Goal: Information Seeking & Learning: Learn about a topic

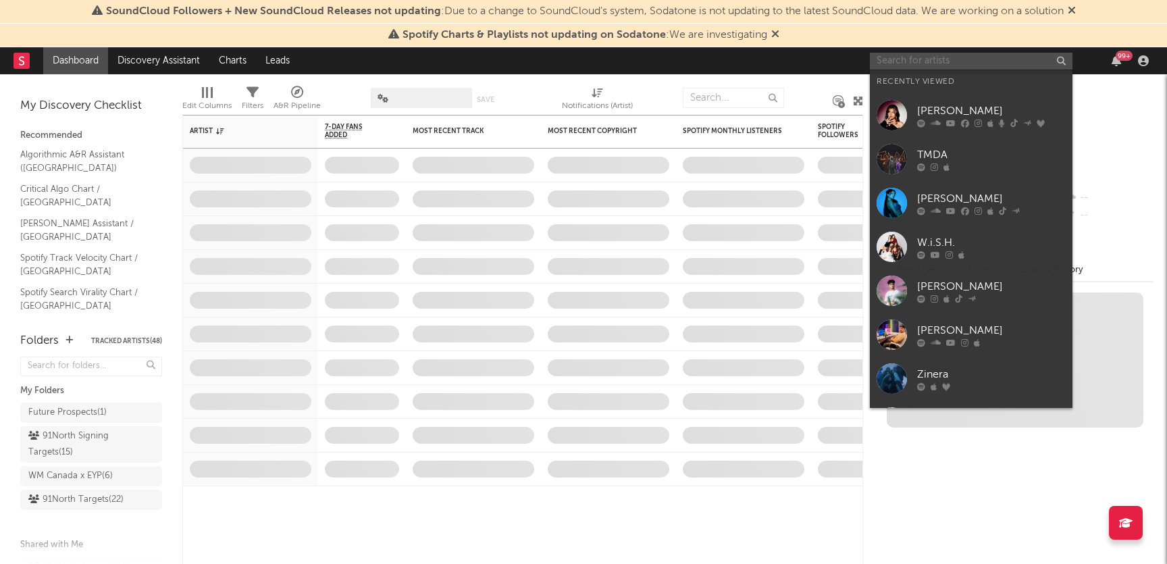
click at [943, 63] on input "text" at bounding box center [971, 61] width 203 height 17
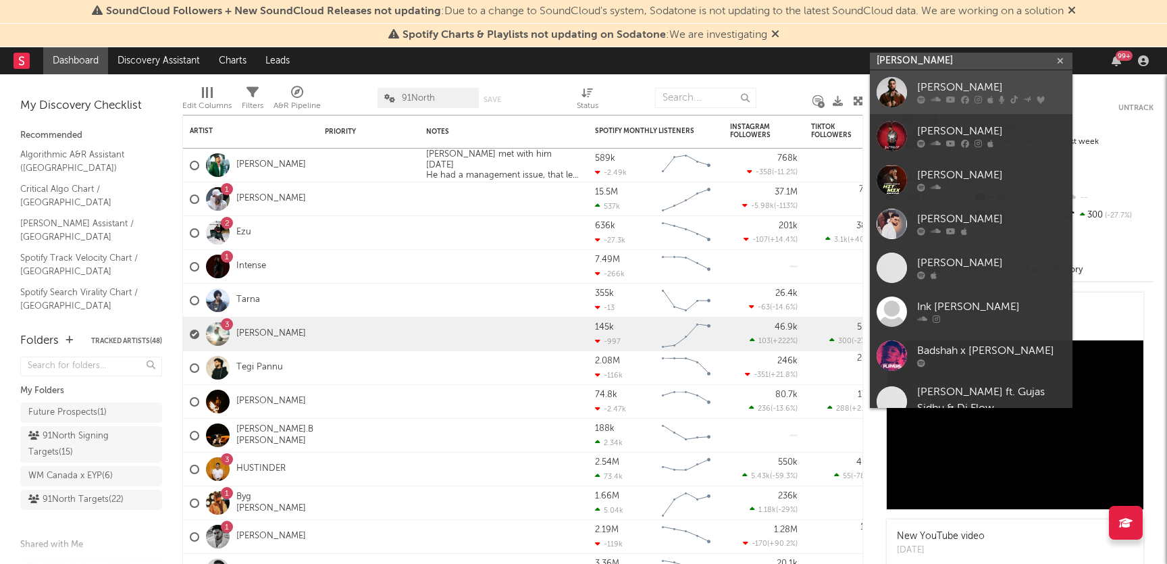
type input "[PERSON_NAME]"
click at [1007, 91] on div "[PERSON_NAME]" at bounding box center [991, 88] width 149 height 16
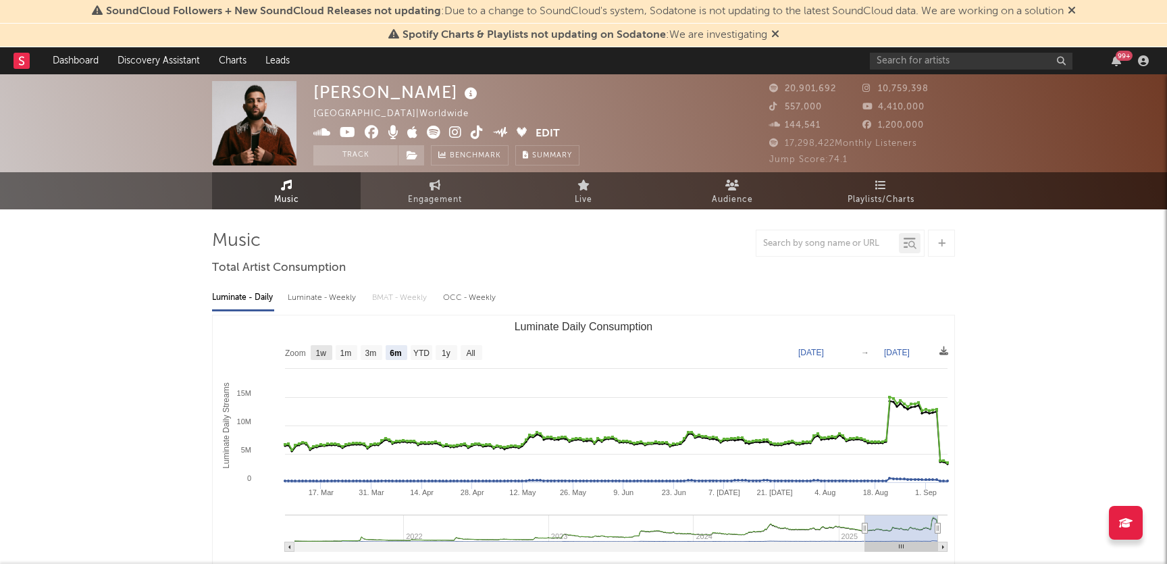
click at [319, 351] on text "1w" at bounding box center [321, 353] width 11 height 9
select select "1w"
type input "[DATE]"
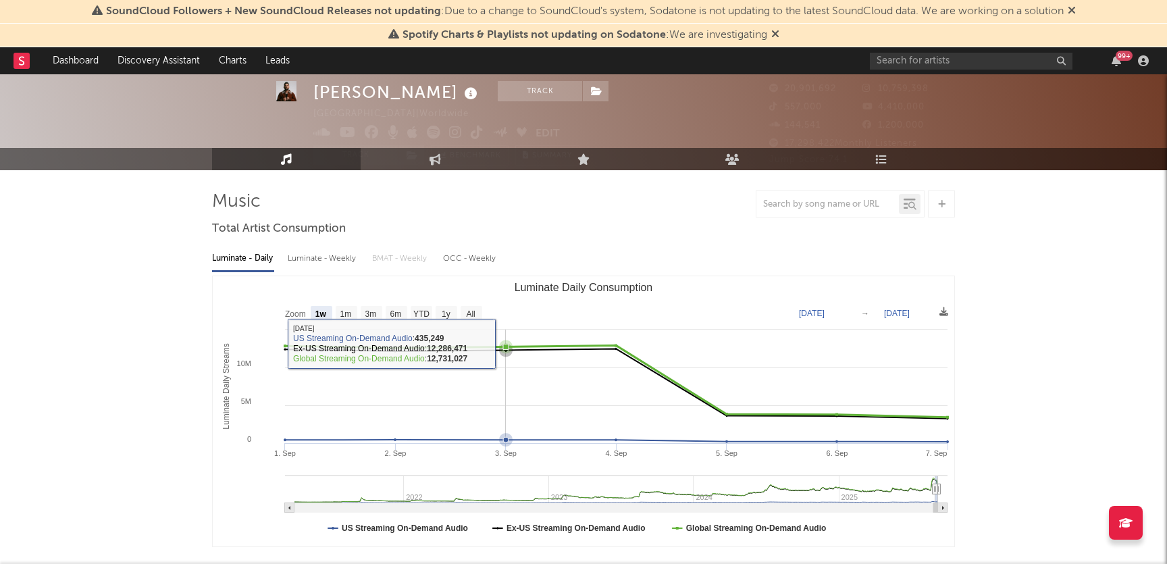
scroll to position [40, 0]
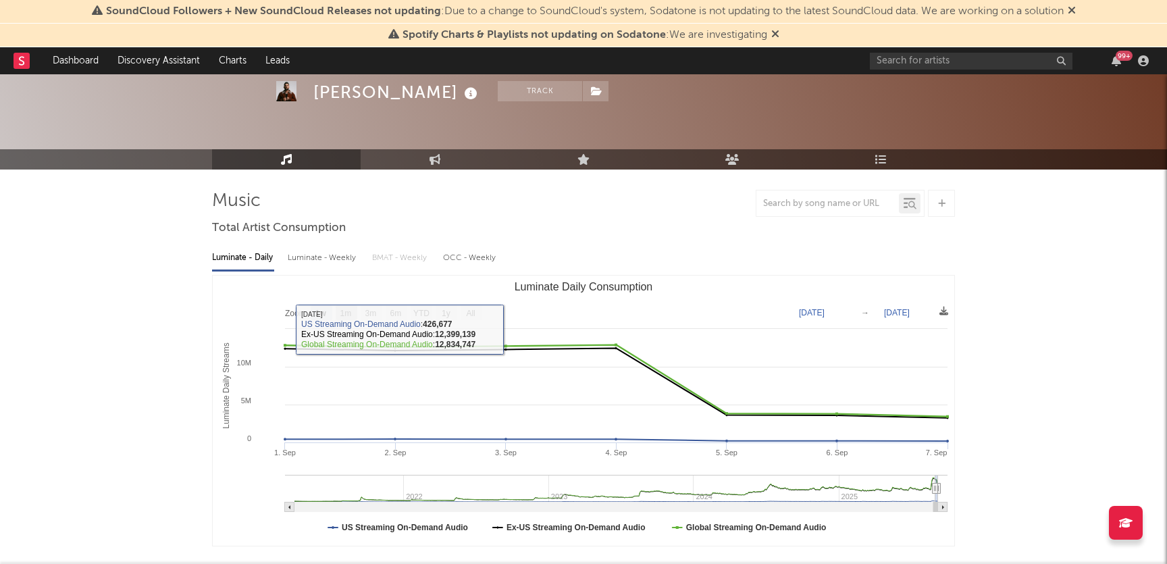
click at [350, 309] on text "1m" at bounding box center [345, 313] width 11 height 9
select select "1m"
type input "[DATE]"
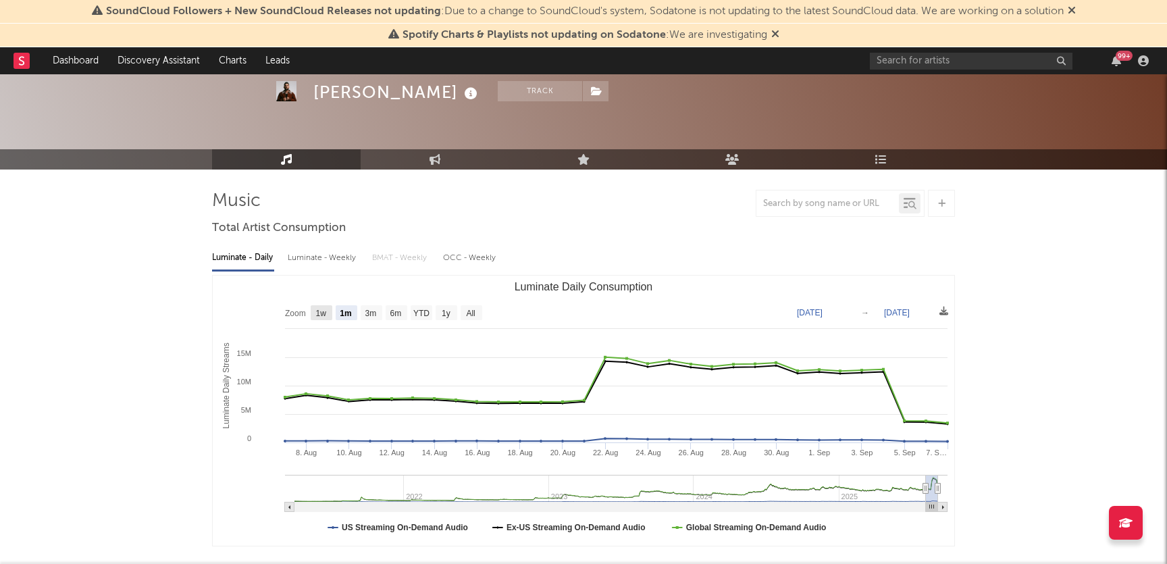
click at [317, 311] on text "1w" at bounding box center [321, 313] width 11 height 9
select select "1w"
type input "[DATE]"
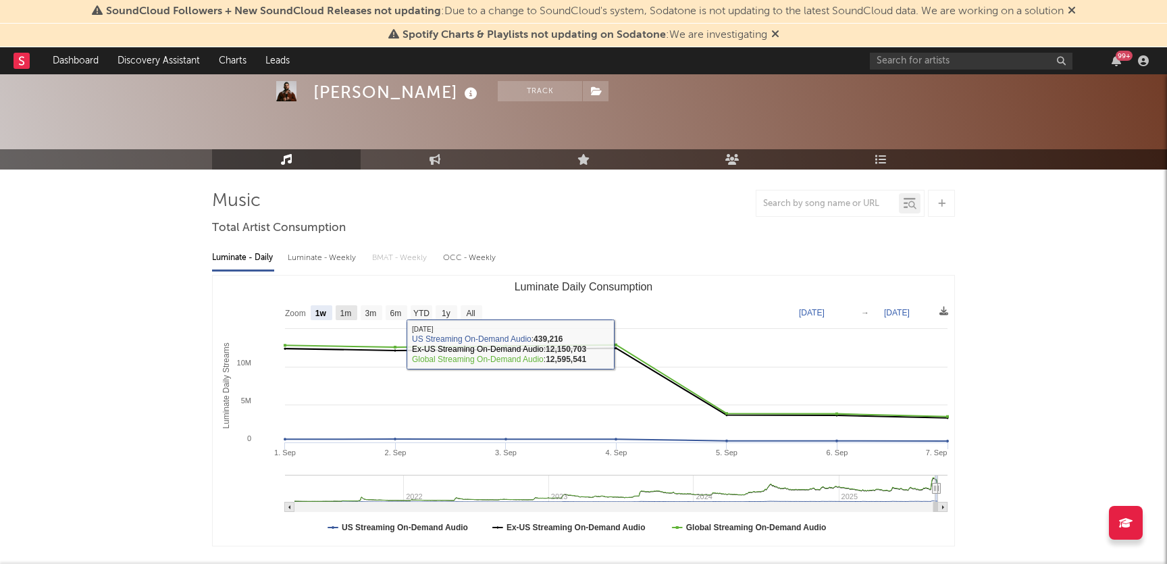
click at [349, 312] on text "1m" at bounding box center [345, 313] width 11 height 9
select select "1m"
type input "[DATE]"
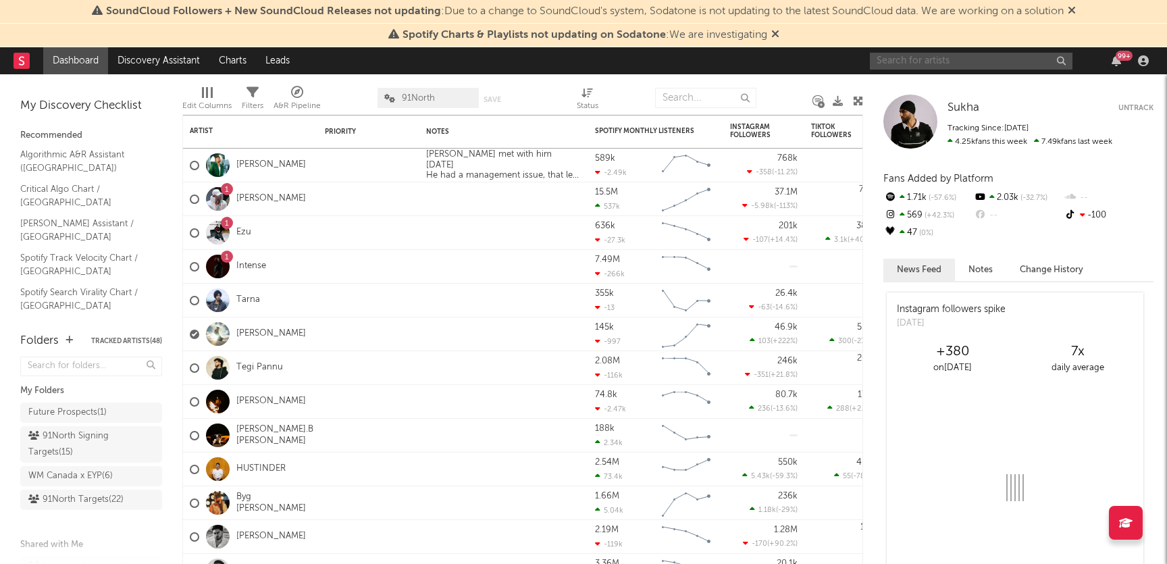
click at [931, 57] on input "text" at bounding box center [971, 61] width 203 height 17
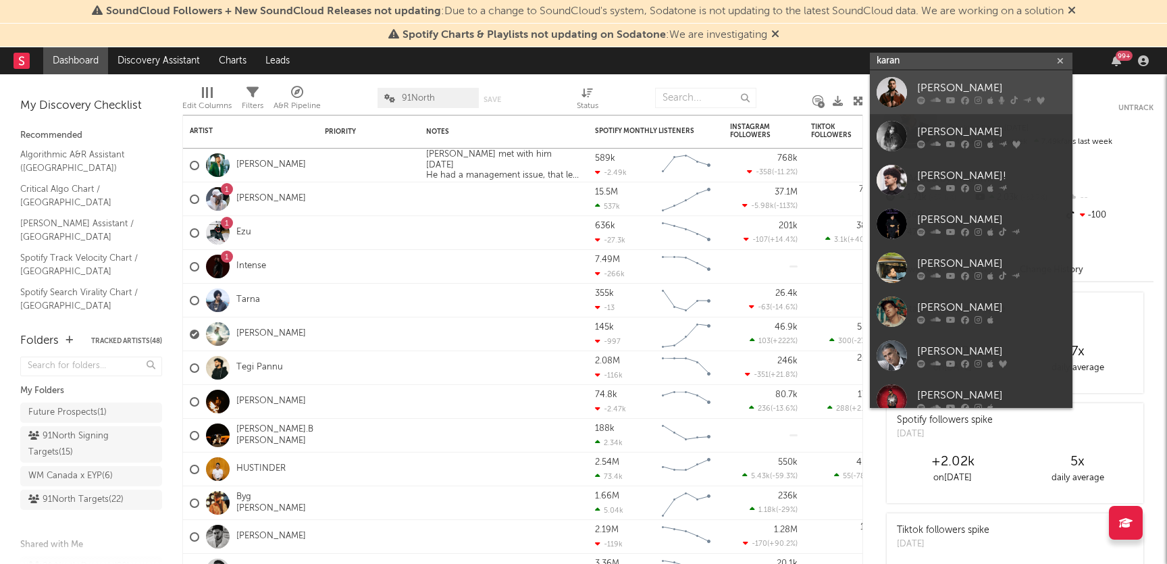
type input "karan"
click at [910, 94] on link "[PERSON_NAME]" at bounding box center [971, 92] width 203 height 44
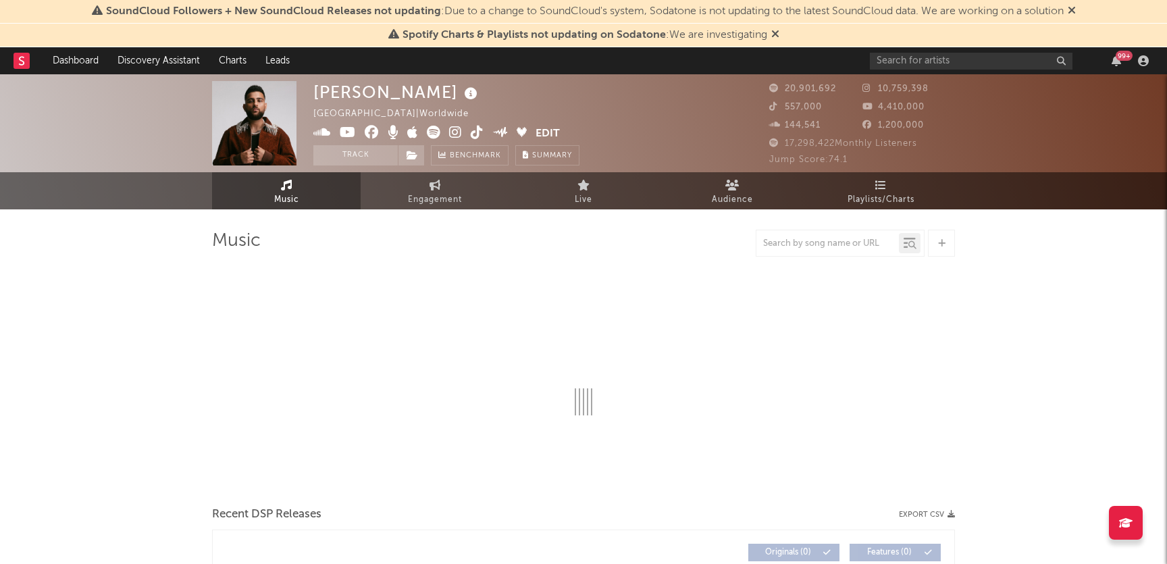
click at [1076, 8] on icon at bounding box center [1072, 10] width 8 height 11
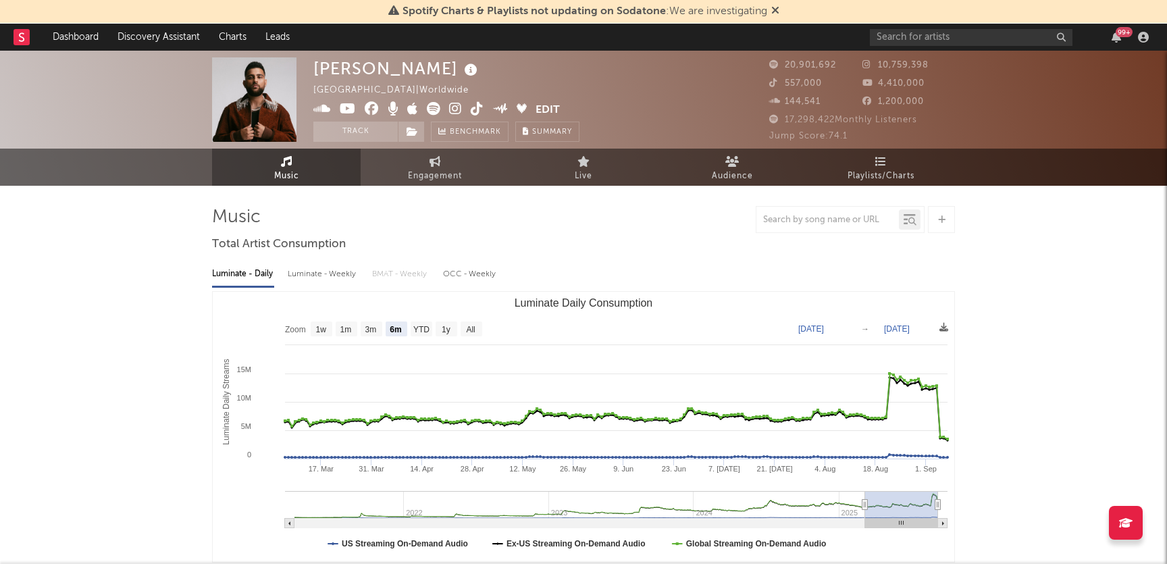
click at [772, 15] on icon at bounding box center [775, 10] width 8 height 11
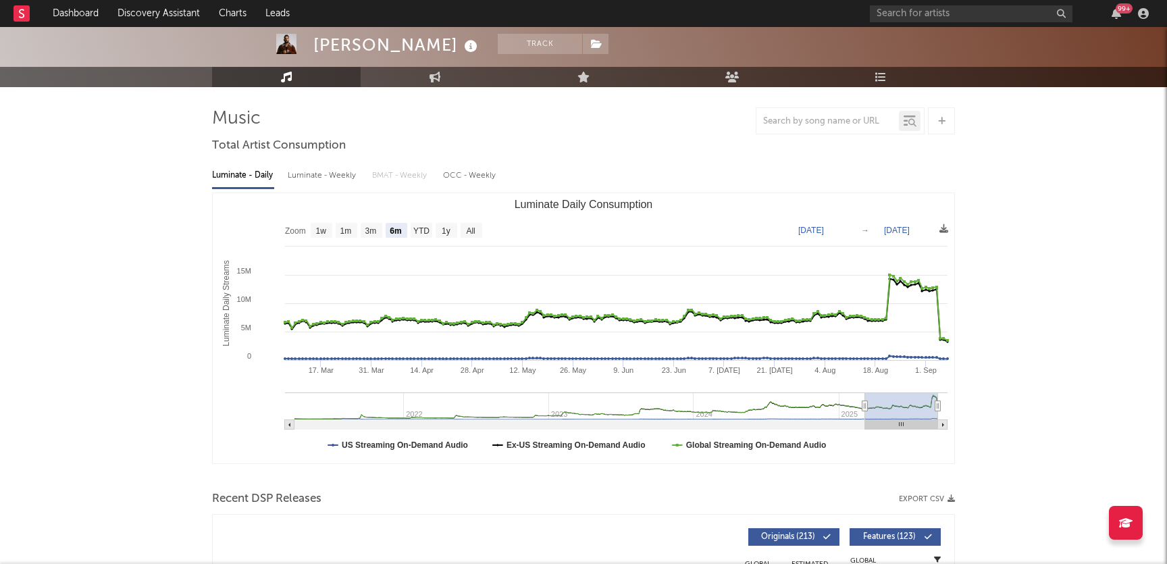
scroll to position [80, 0]
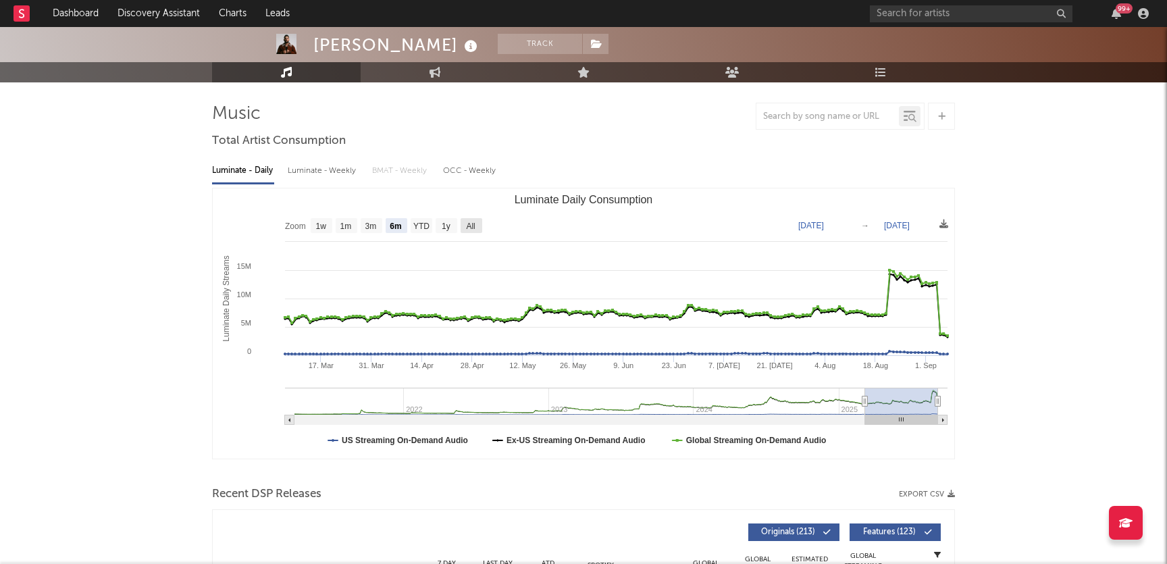
click at [477, 228] on rect "Luminate Daily Consumption" at bounding box center [472, 225] width 22 height 15
select select "All"
type input "2021-03-31"
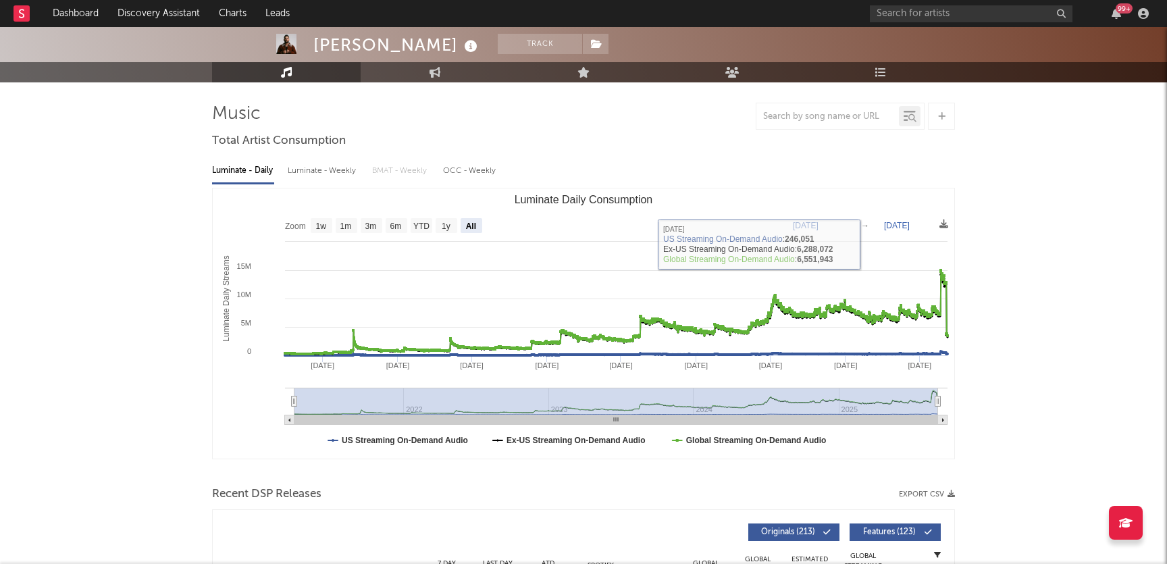
click at [817, 220] on rect "Luminate Daily Consumption" at bounding box center [584, 323] width 742 height 270
click at [816, 222] on text "Mar 31, 2021" at bounding box center [806, 225] width 26 height 9
click at [860, 172] on div "Luminate - Daily Luminate - Weekly BMAT - Weekly OCC - Weekly" at bounding box center [583, 170] width 743 height 23
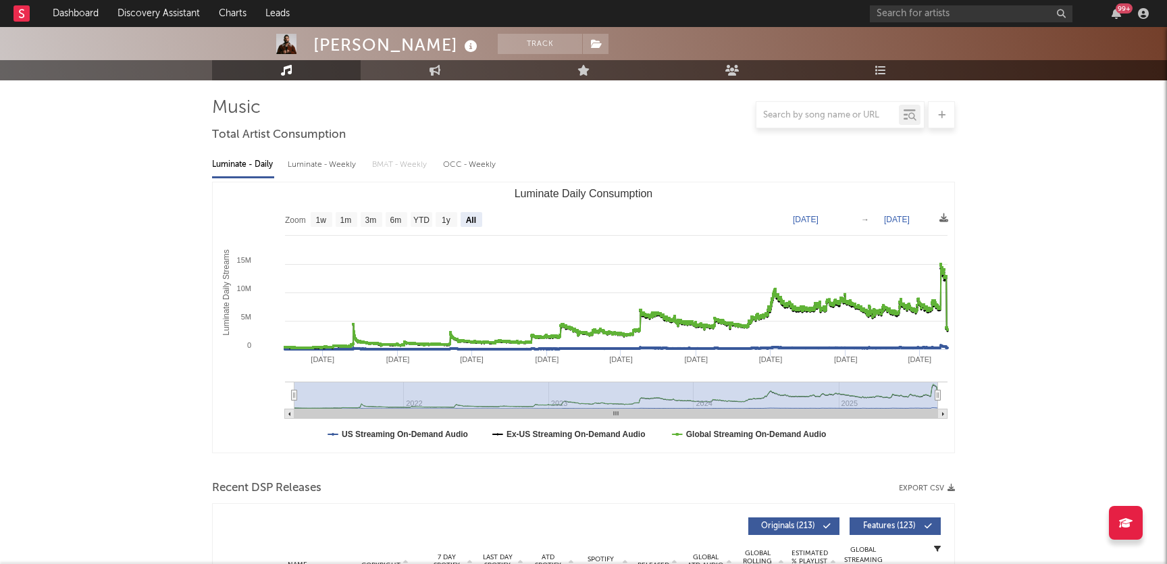
scroll to position [21, 0]
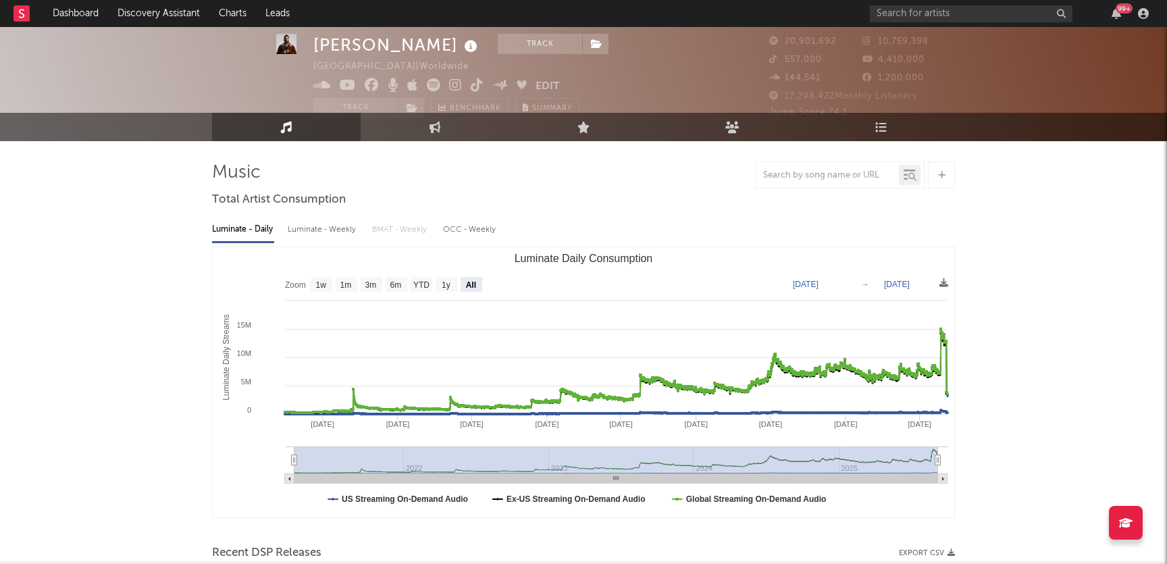
click at [819, 281] on text "Mar 31, 2021" at bounding box center [806, 284] width 26 height 9
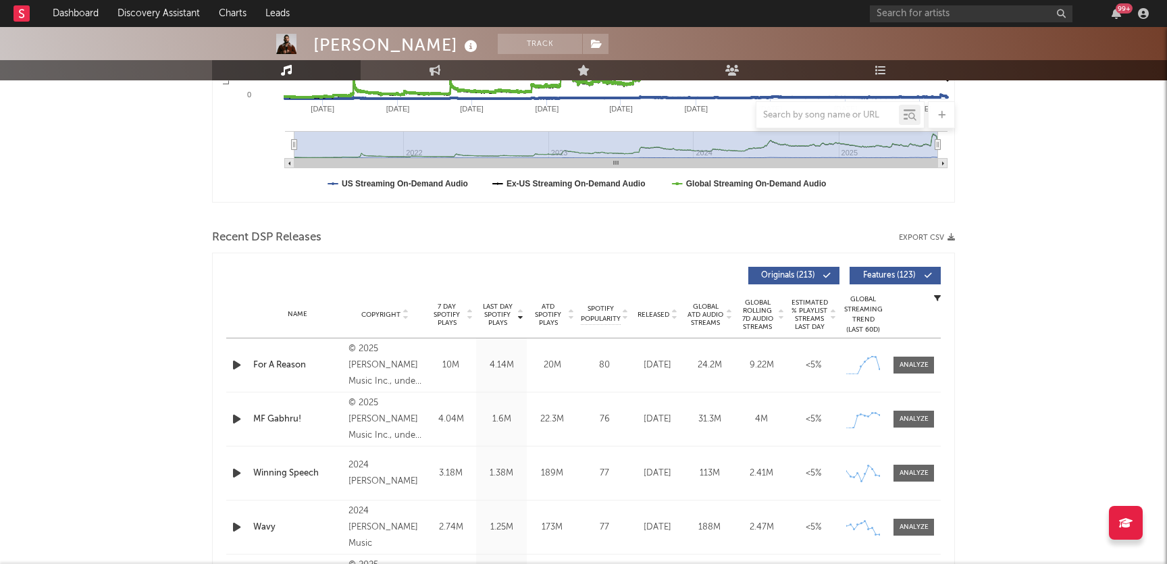
click at [434, 200] on rect "Luminate Daily Consumption" at bounding box center [584, 67] width 742 height 270
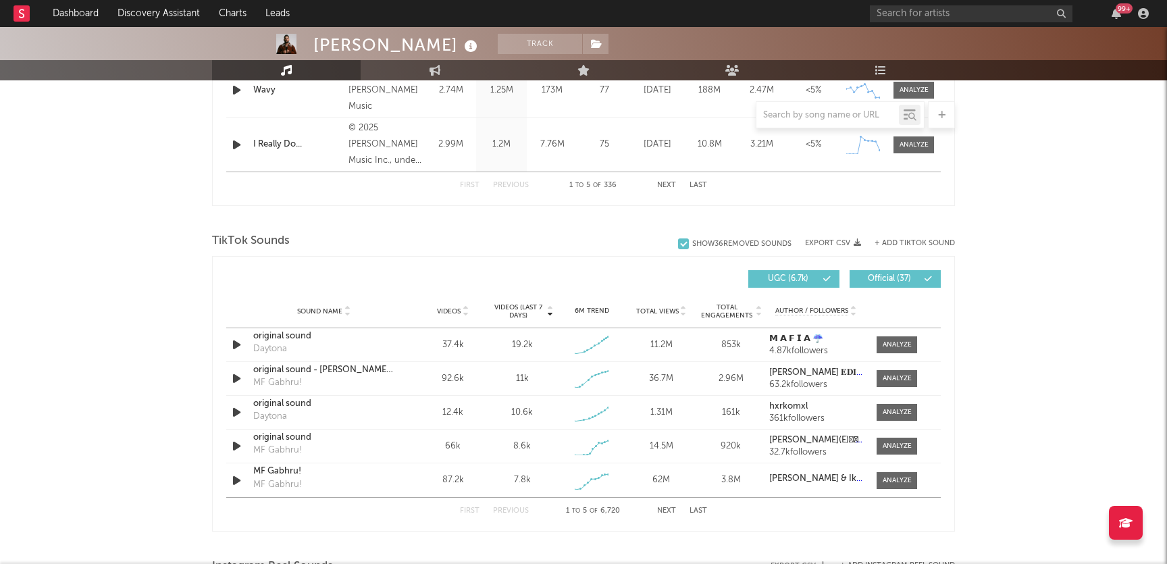
scroll to position [1125, 0]
